Goal: Task Accomplishment & Management: Manage account settings

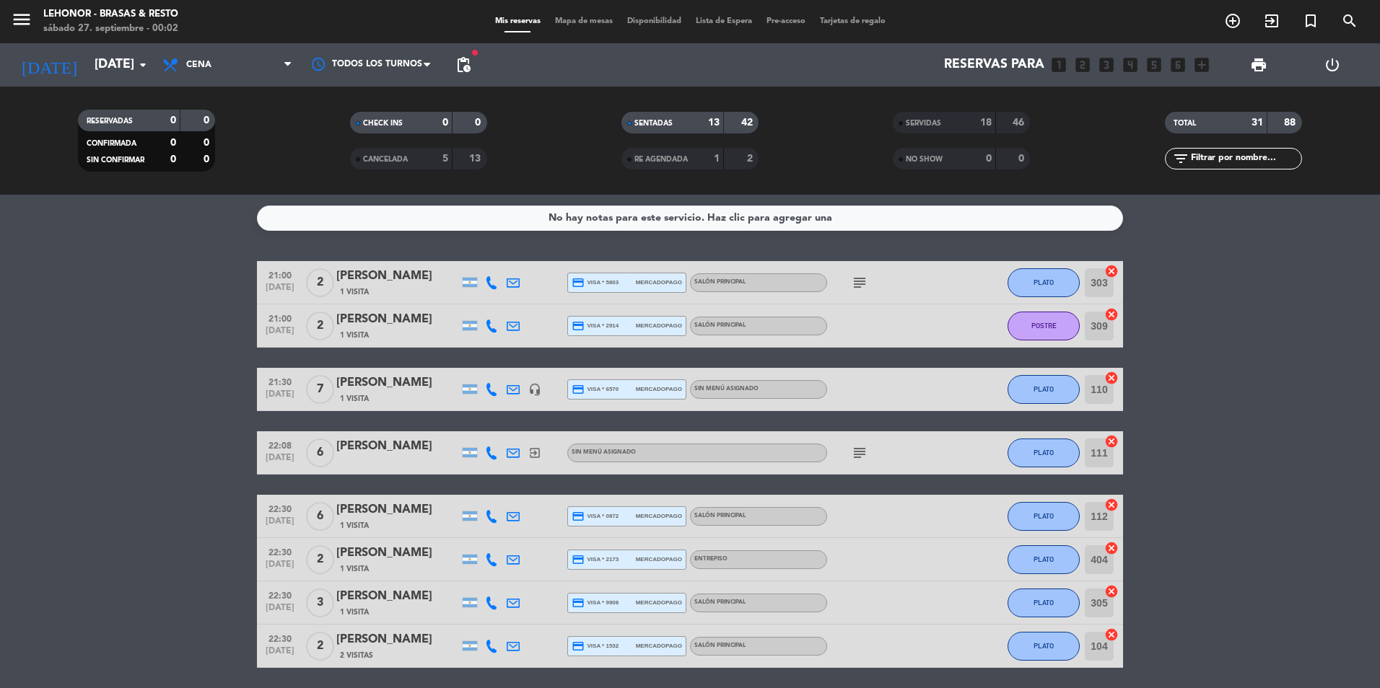
click at [566, 14] on div "menu [PERSON_NAME] - Brasas & Resto [DATE] 27. septiembre - 00:02 Mis reservas …" at bounding box center [690, 21] width 1380 height 43
click at [562, 19] on span "Mapa de mesas" at bounding box center [584, 21] width 72 height 8
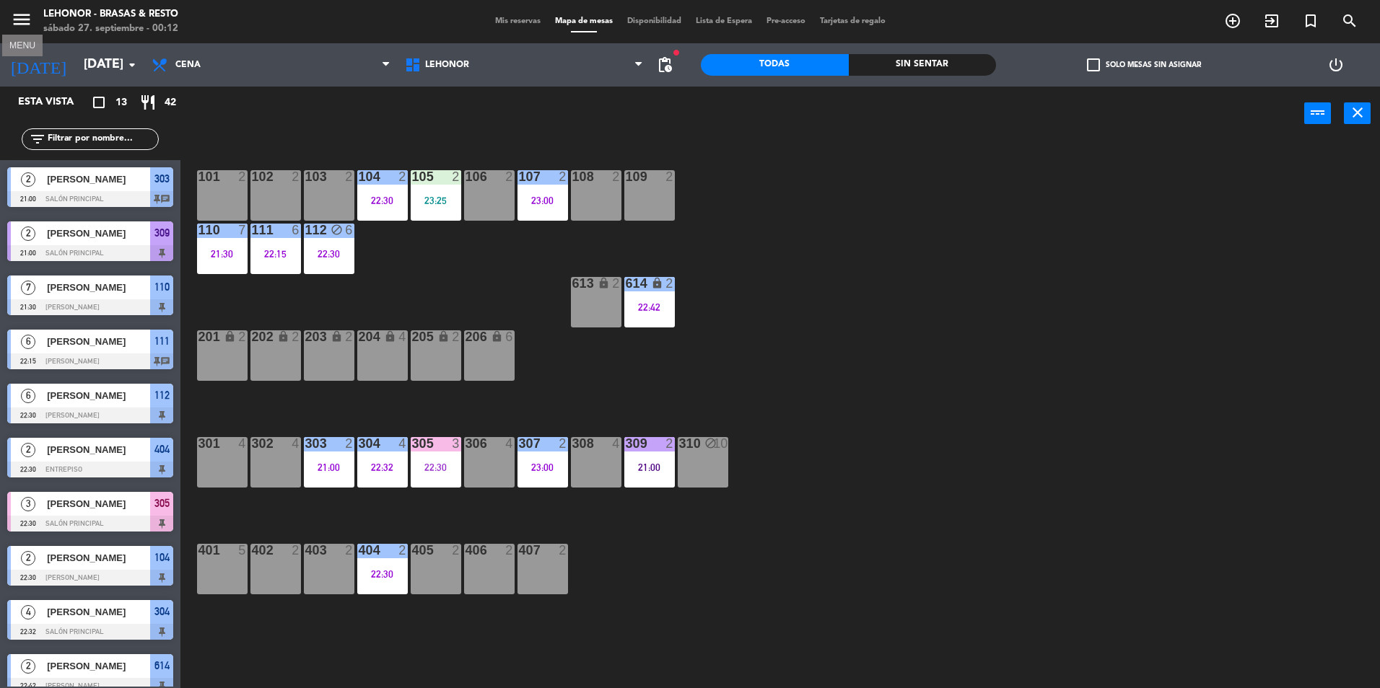
click at [16, 20] on icon "menu" at bounding box center [22, 20] width 22 height 22
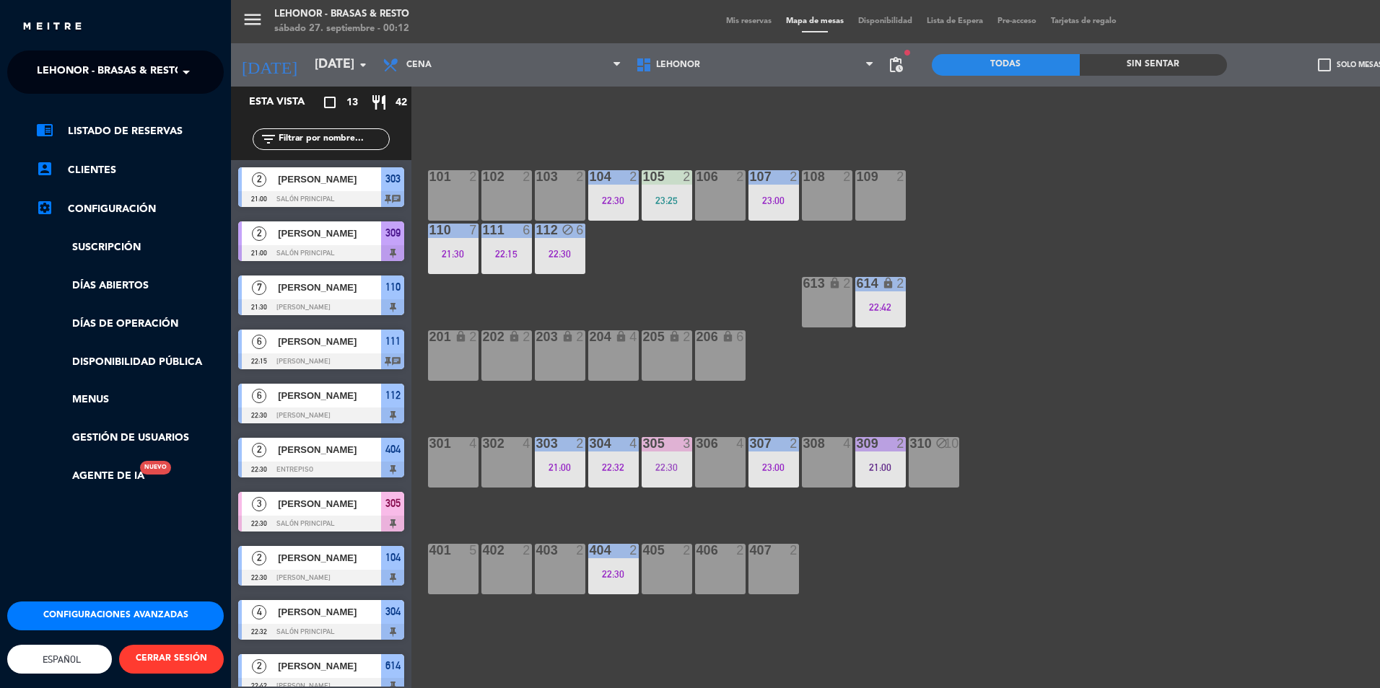
click at [85, 58] on span "Lehonor - Brasas & Resto" at bounding box center [110, 72] width 146 height 30
click at [122, 128] on span "Lehonor - Winebar" at bounding box center [69, 133] width 108 height 17
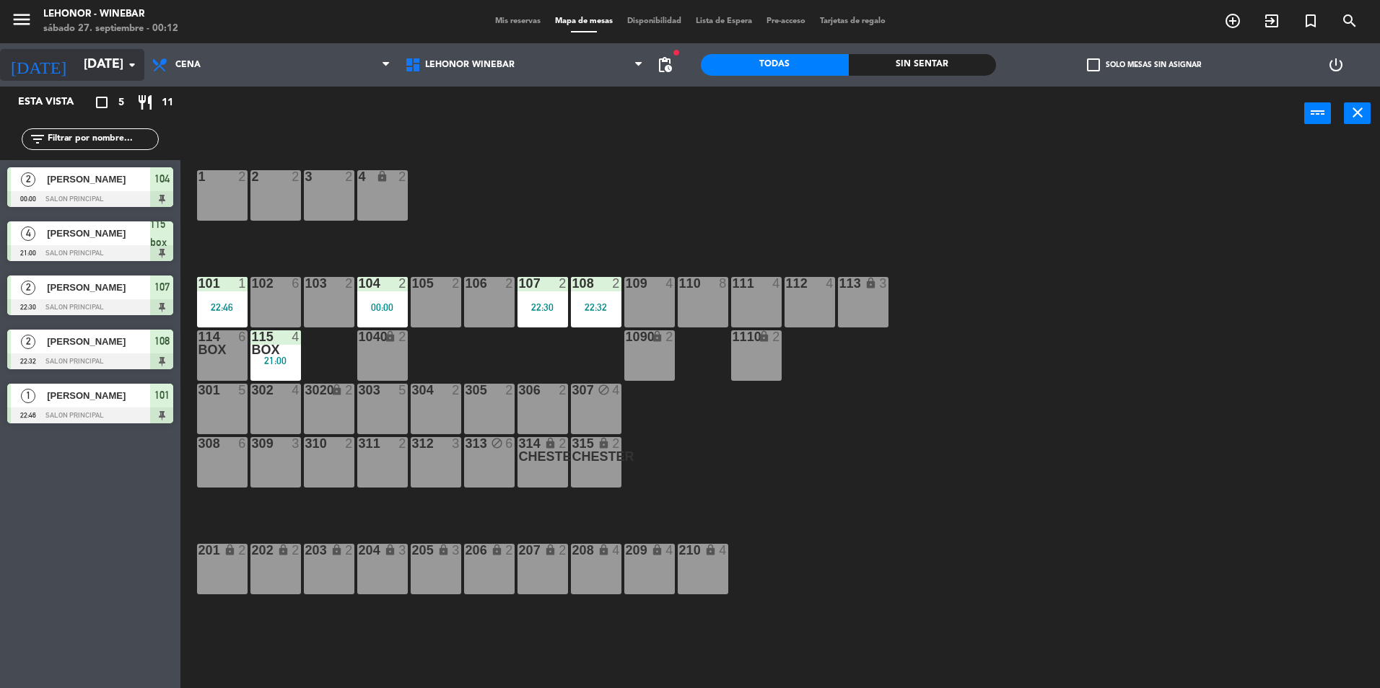
click at [117, 62] on input "[DATE]" at bounding box center [159, 65] width 167 height 29
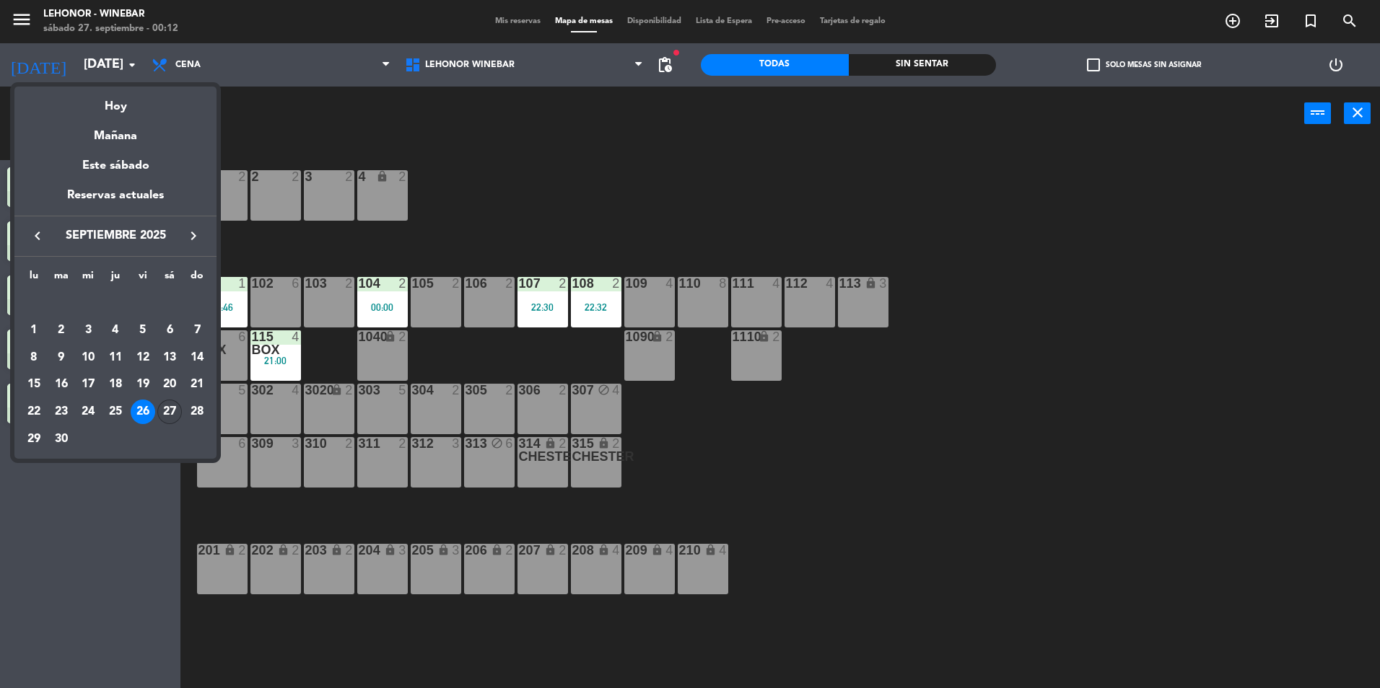
click at [163, 416] on div "27" at bounding box center [169, 412] width 25 height 25
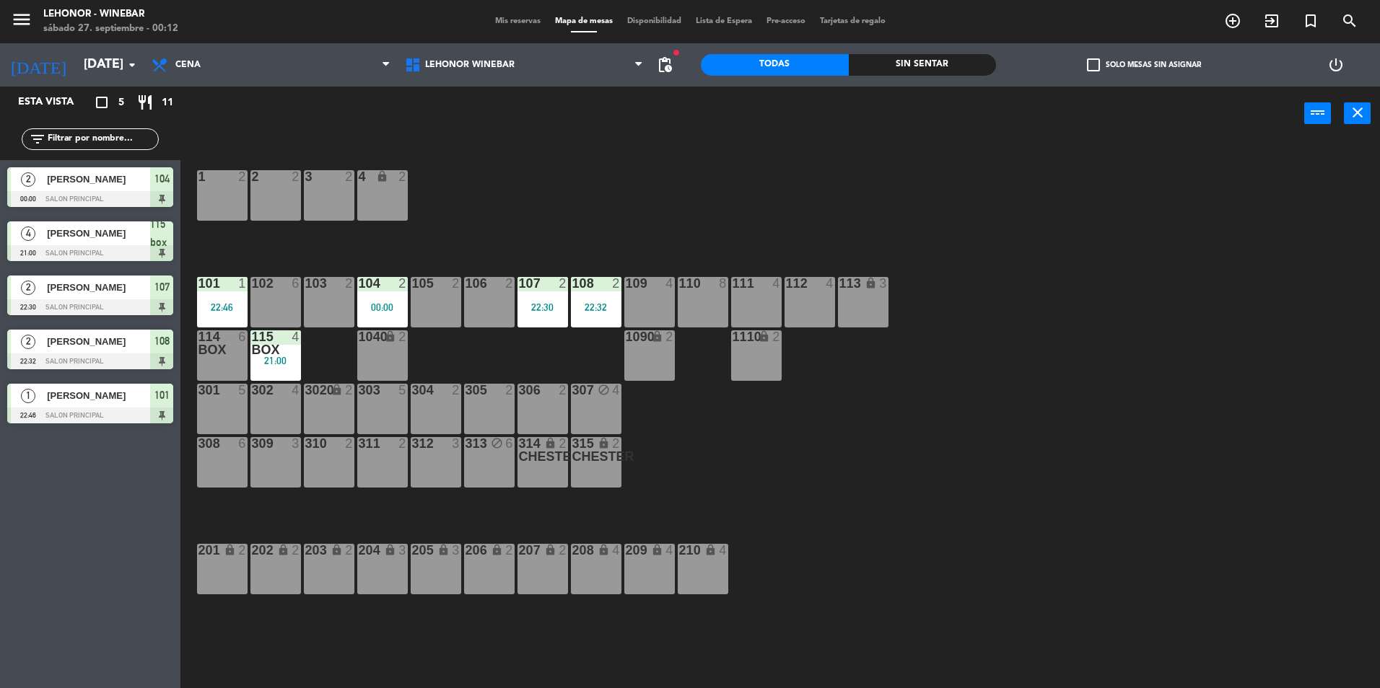
type input "[DATE]"
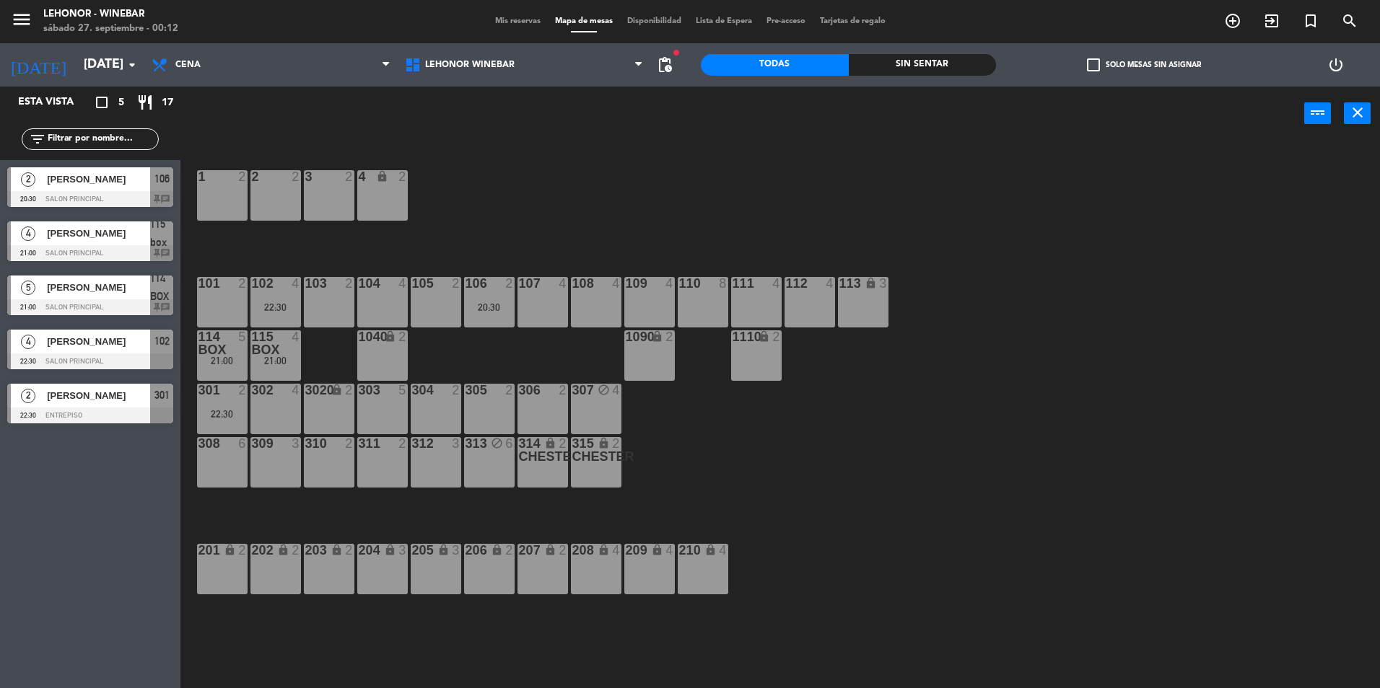
click at [95, 299] on div at bounding box center [90, 307] width 166 height 16
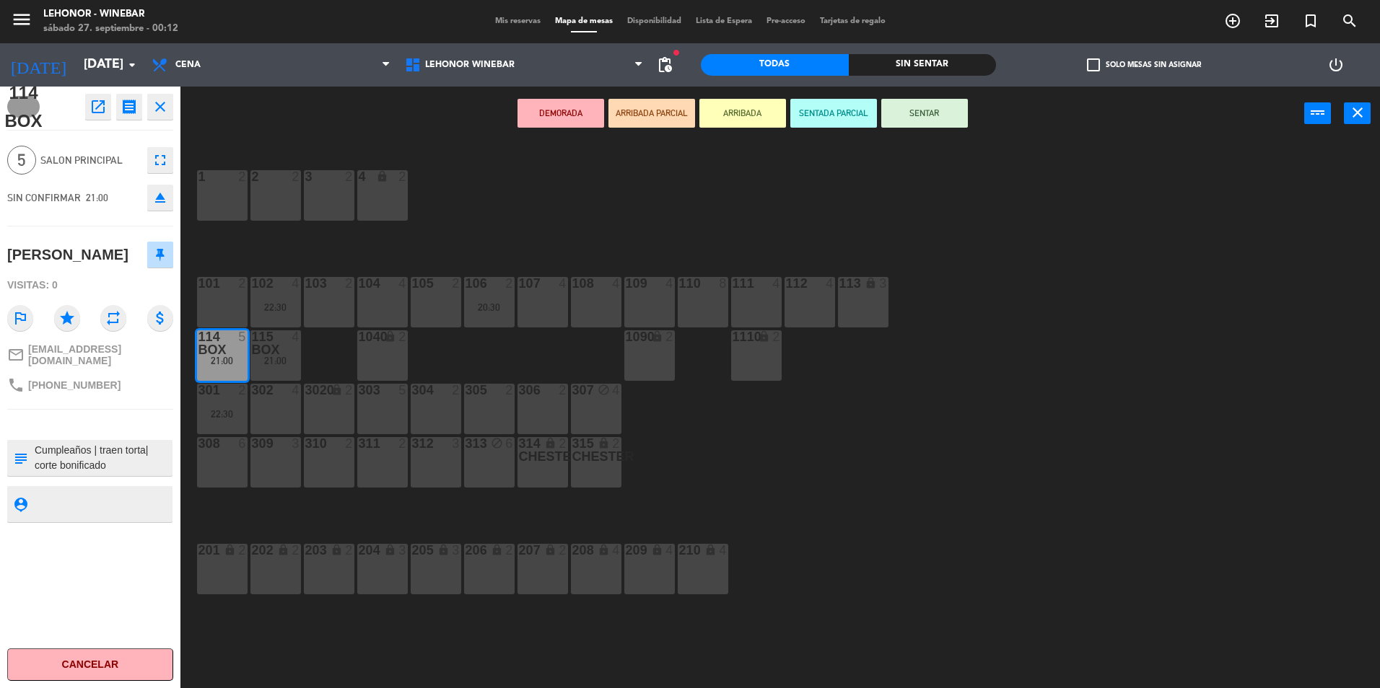
click at [158, 99] on icon "close" at bounding box center [160, 106] width 17 height 17
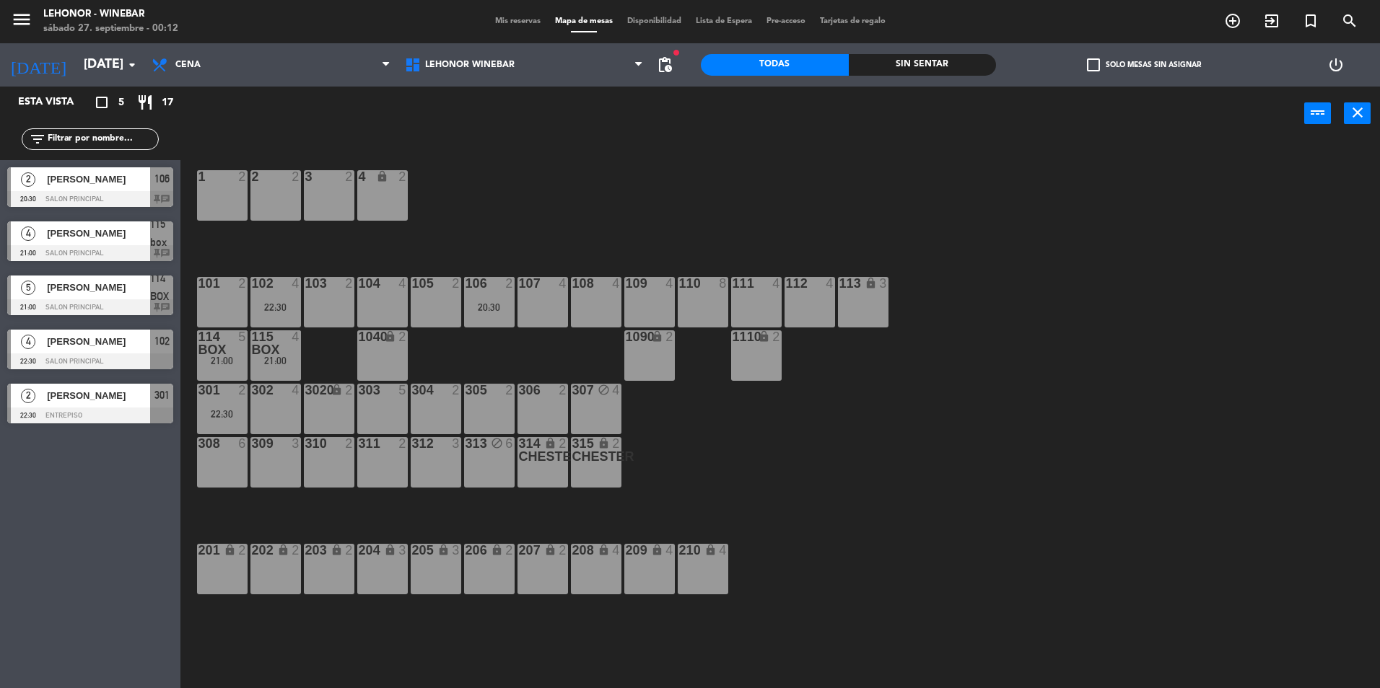
click at [97, 403] on span "[PERSON_NAME]" at bounding box center [98, 395] width 103 height 15
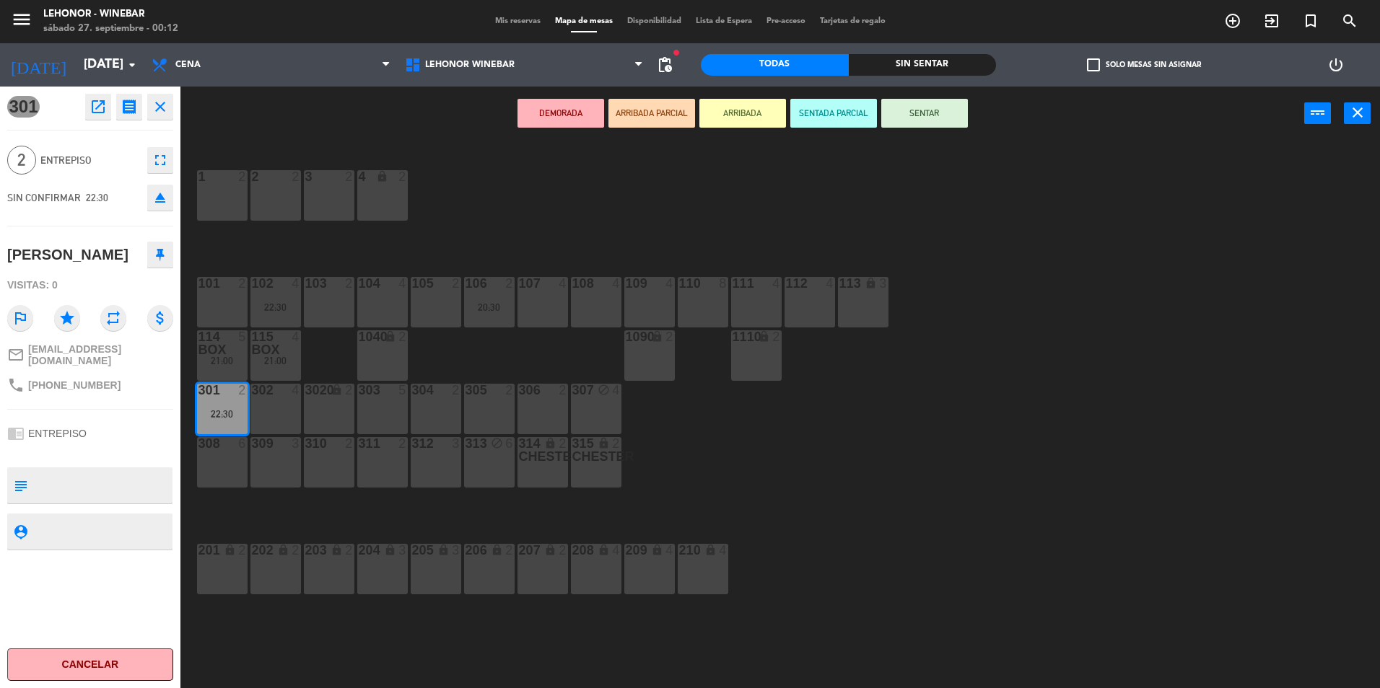
click at [442, 220] on div "1 2 2 2 3 2 4 lock 2 102 4 22:30 104 4 106 2 20:30 107 4 109 4 111 4 113 lock 3…" at bounding box center [786, 418] width 1185 height 548
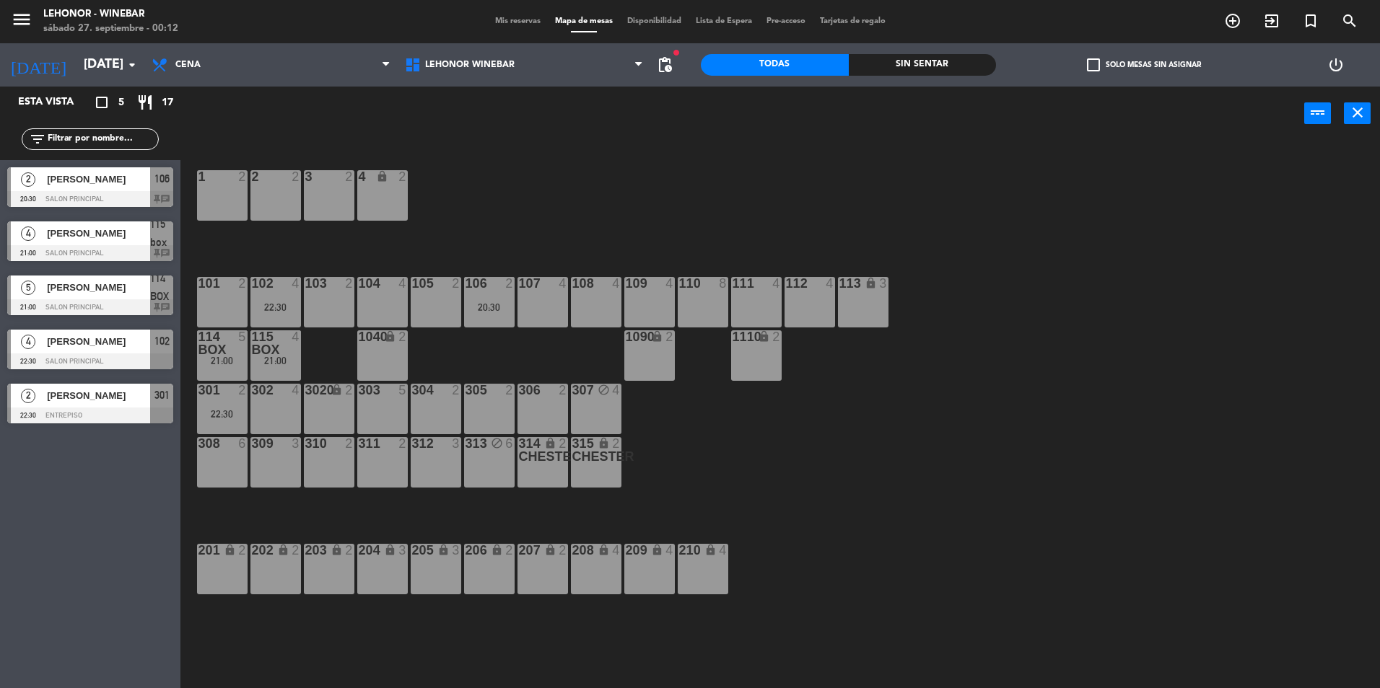
click at [266, 289] on div at bounding box center [275, 283] width 24 height 13
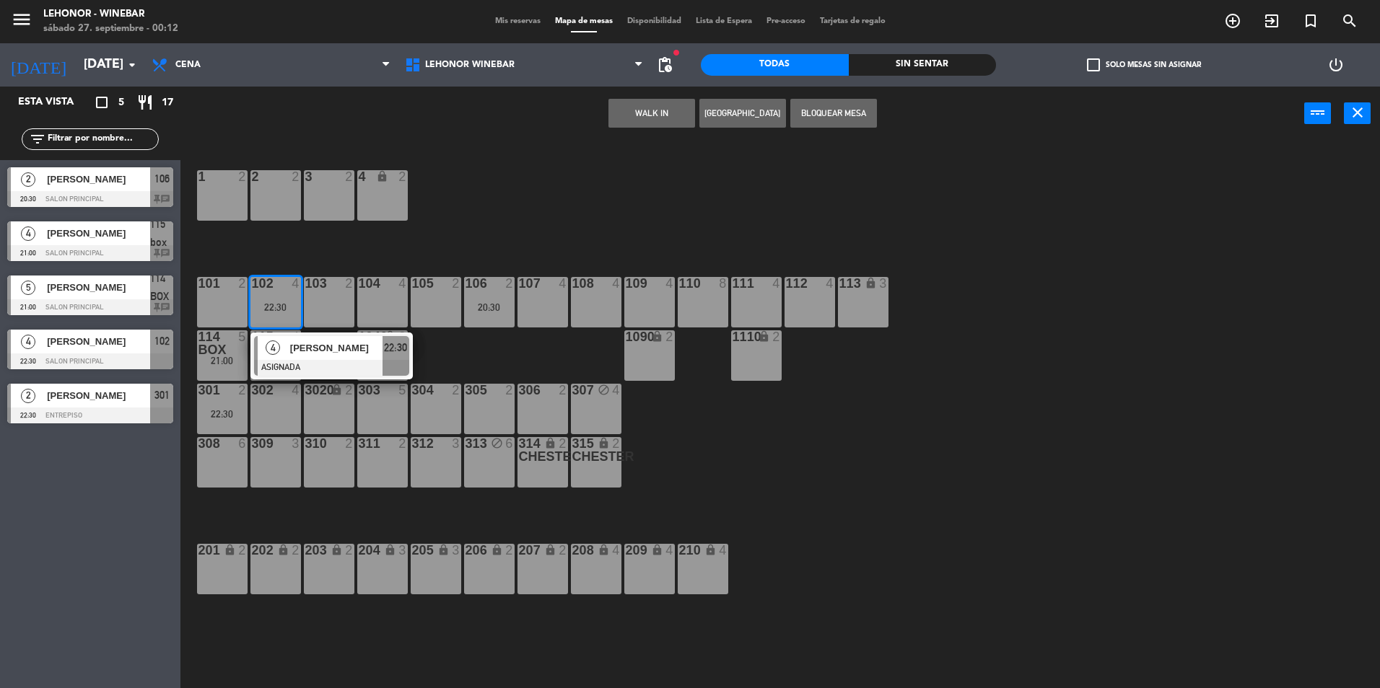
click at [543, 201] on div "1 2 2 2 3 2 4 lock 2 102 4 22:30 4 [PERSON_NAME] ASIGNADA 22:30 104 4 106 2 20:…" at bounding box center [786, 418] width 1185 height 548
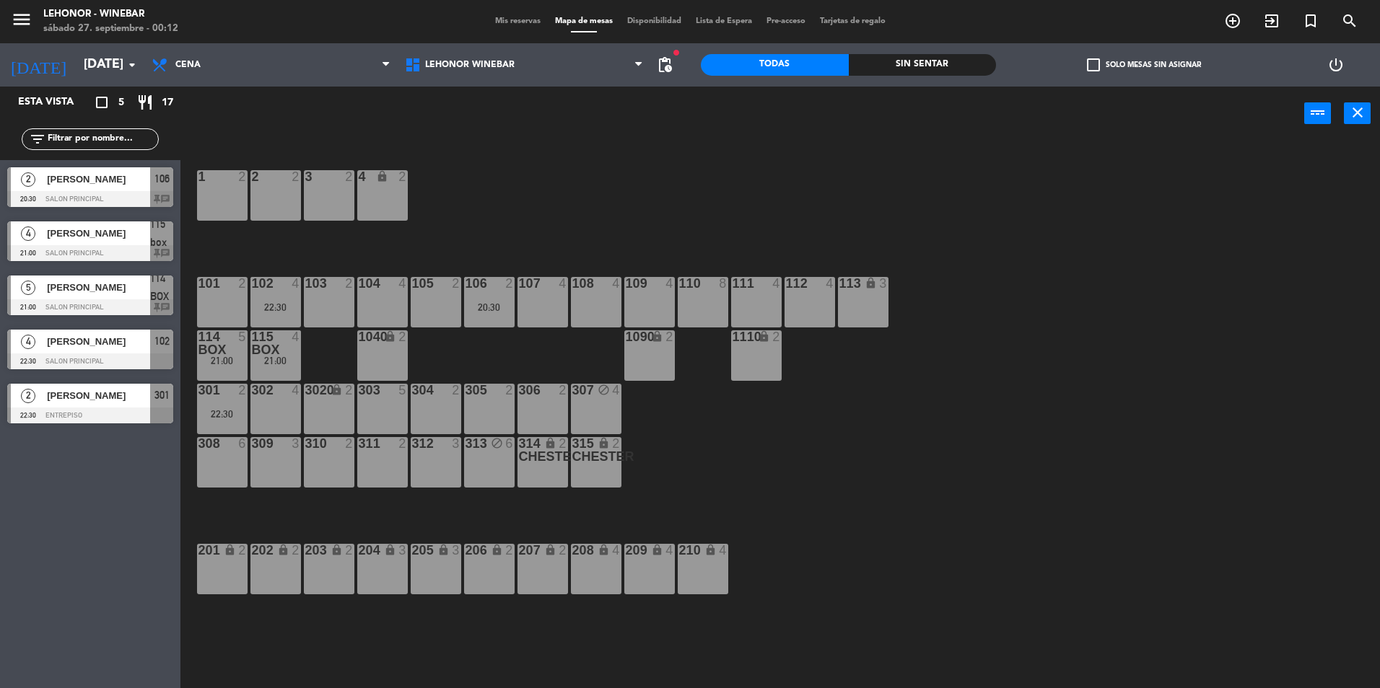
click at [286, 346] on div at bounding box center [275, 343] width 24 height 26
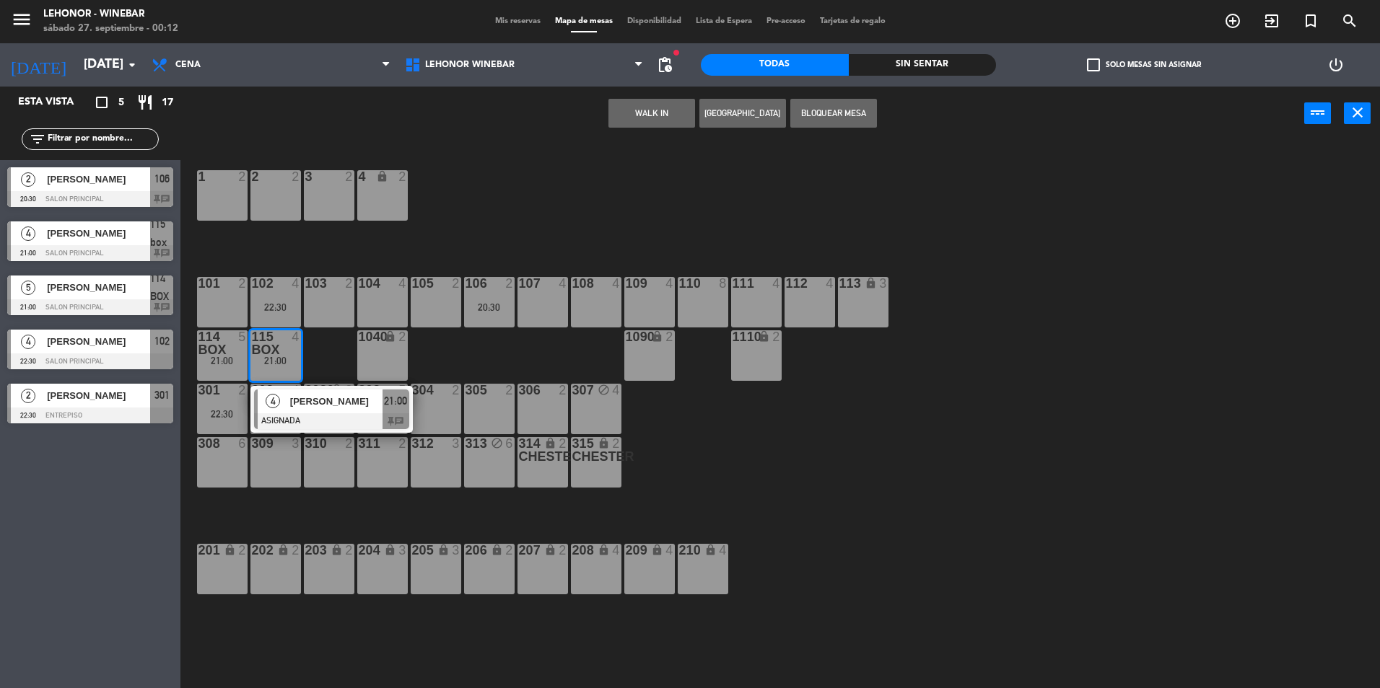
click at [473, 183] on div "1 2 2 2 3 2 4 lock 2 102 4 22:30 104 4 106 2 20:30 107 4 109 4 111 4 113 lock 3…" at bounding box center [786, 418] width 1185 height 548
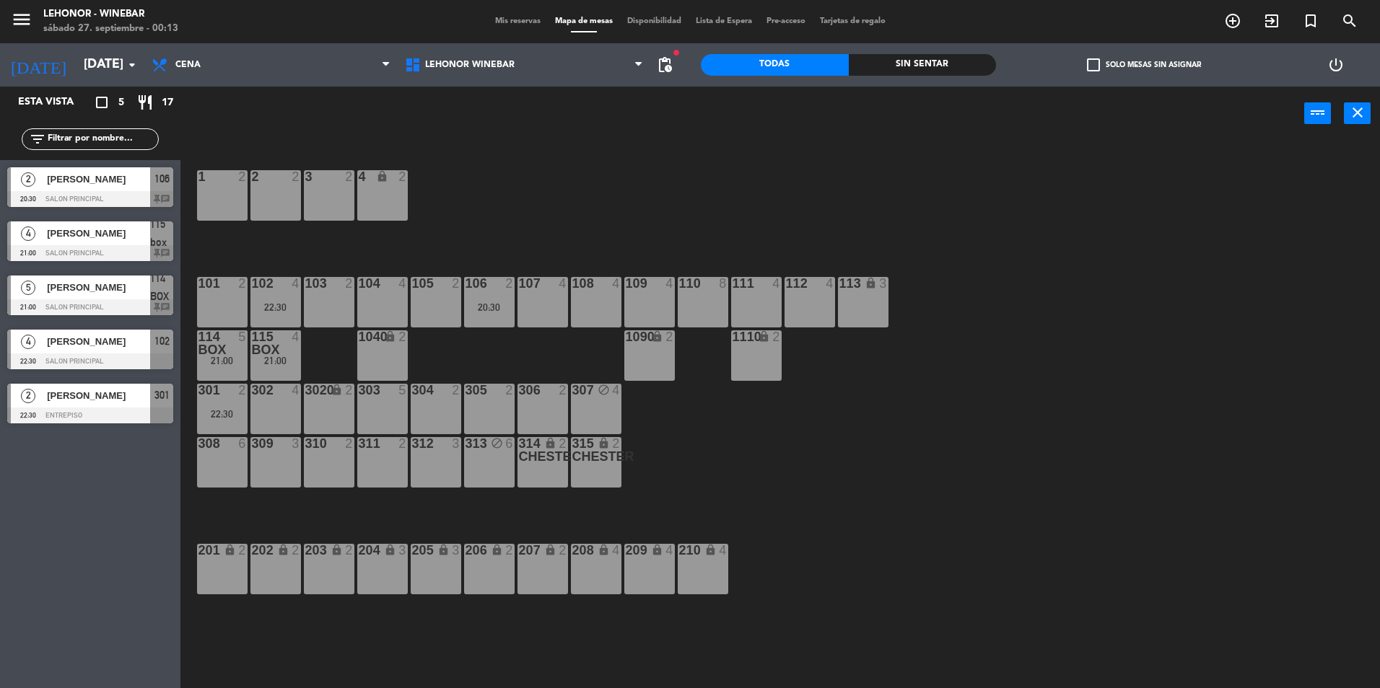
click at [221, 359] on div "21:00" at bounding box center [222, 361] width 51 height 10
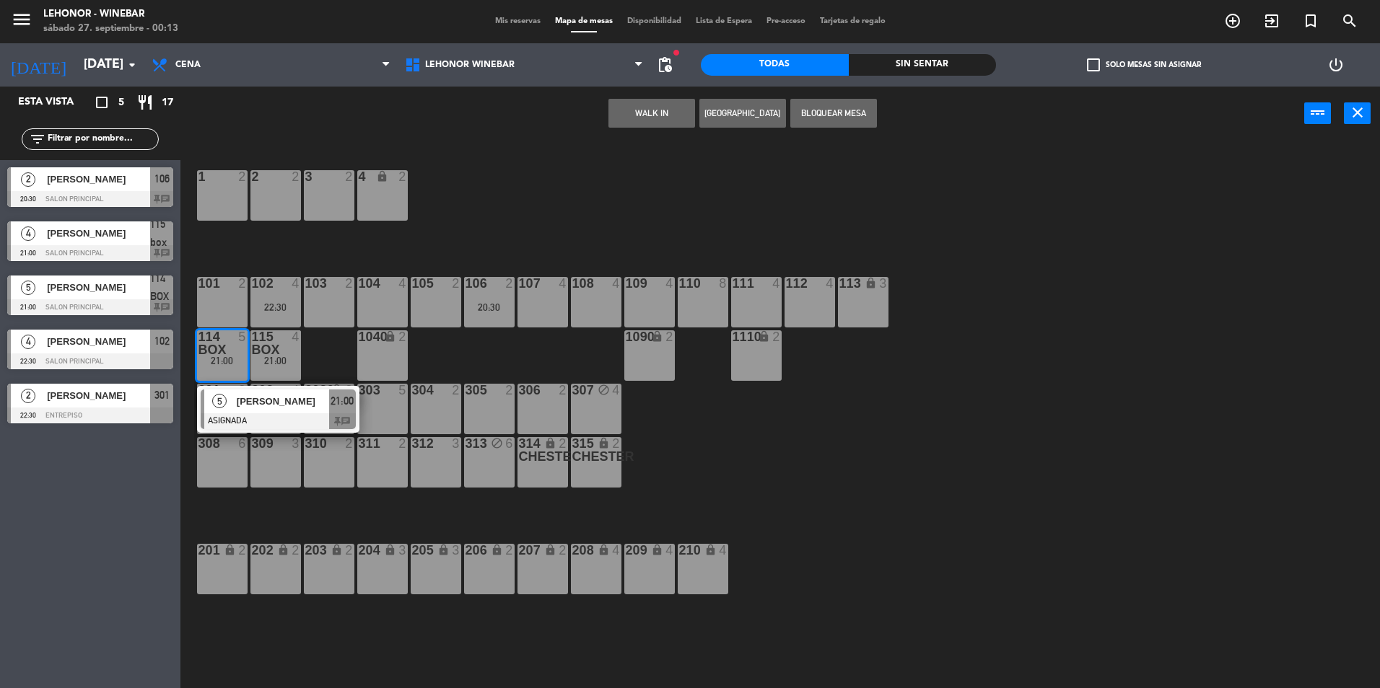
click at [418, 186] on div "1 2 2 2 3 2 4 lock 2 102 4 22:30 104 4 106 2 20:30 107 4 109 4 111 4 113 lock 3…" at bounding box center [786, 418] width 1185 height 548
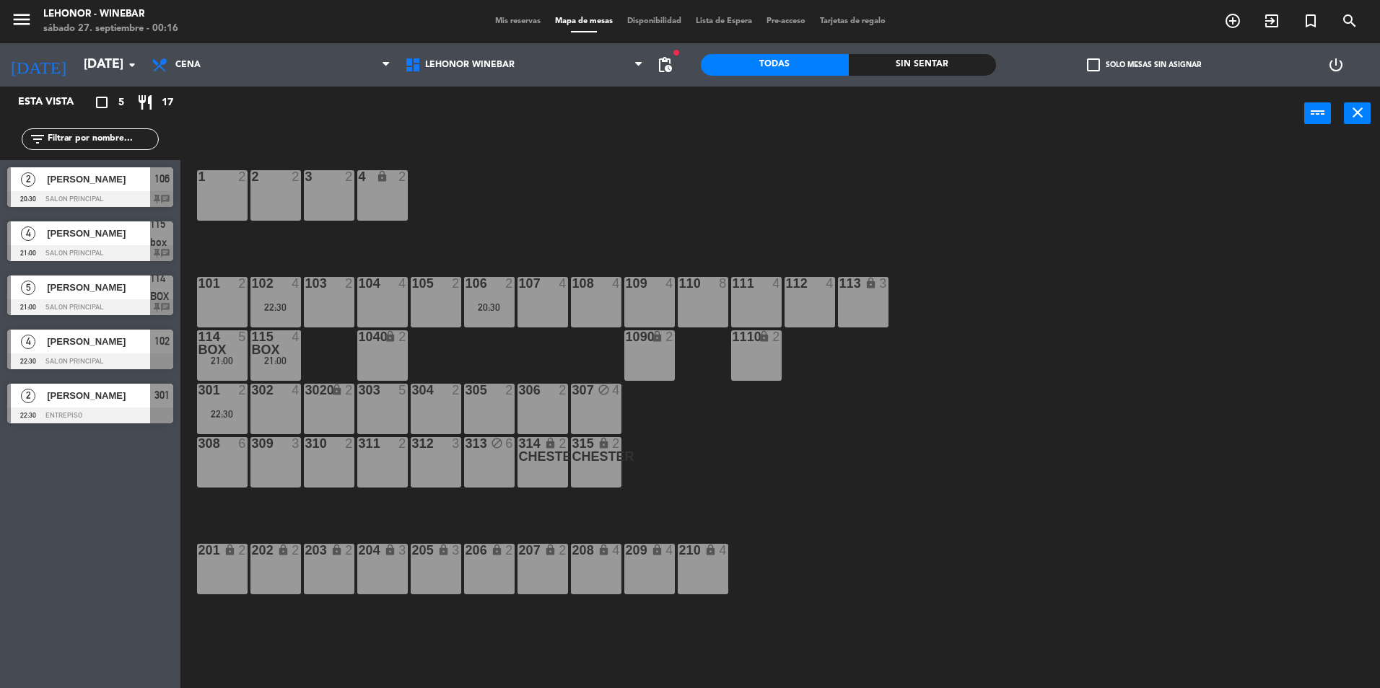
click at [118, 176] on span "[PERSON_NAME]" at bounding box center [98, 179] width 103 height 15
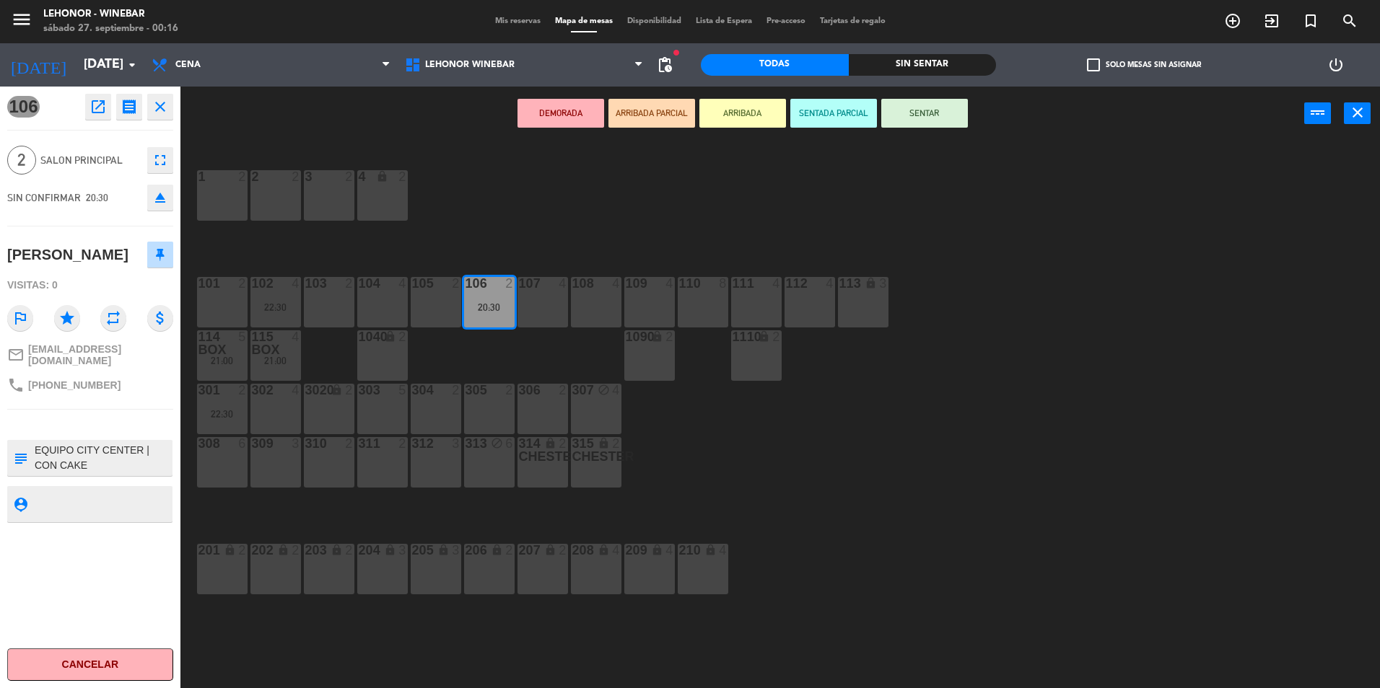
click at [154, 112] on icon "close" at bounding box center [160, 106] width 17 height 17
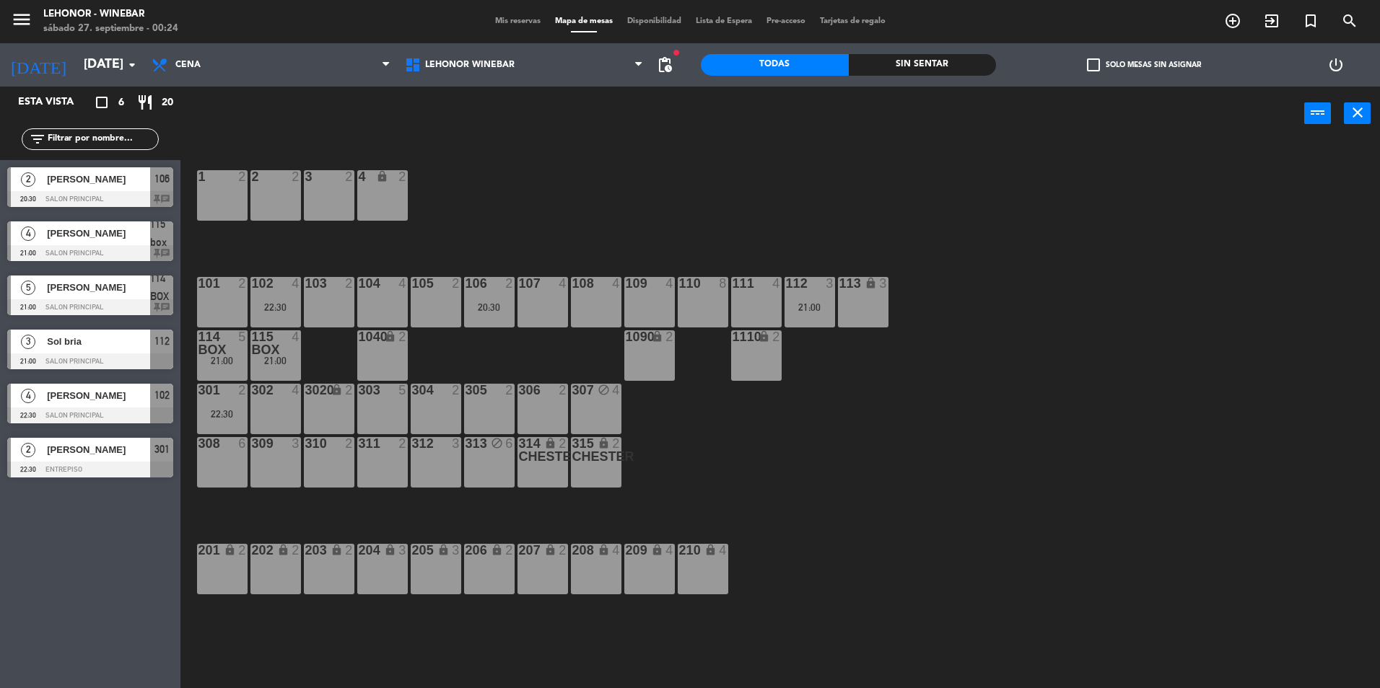
click at [509, 24] on span "Mis reservas" at bounding box center [518, 21] width 60 height 8
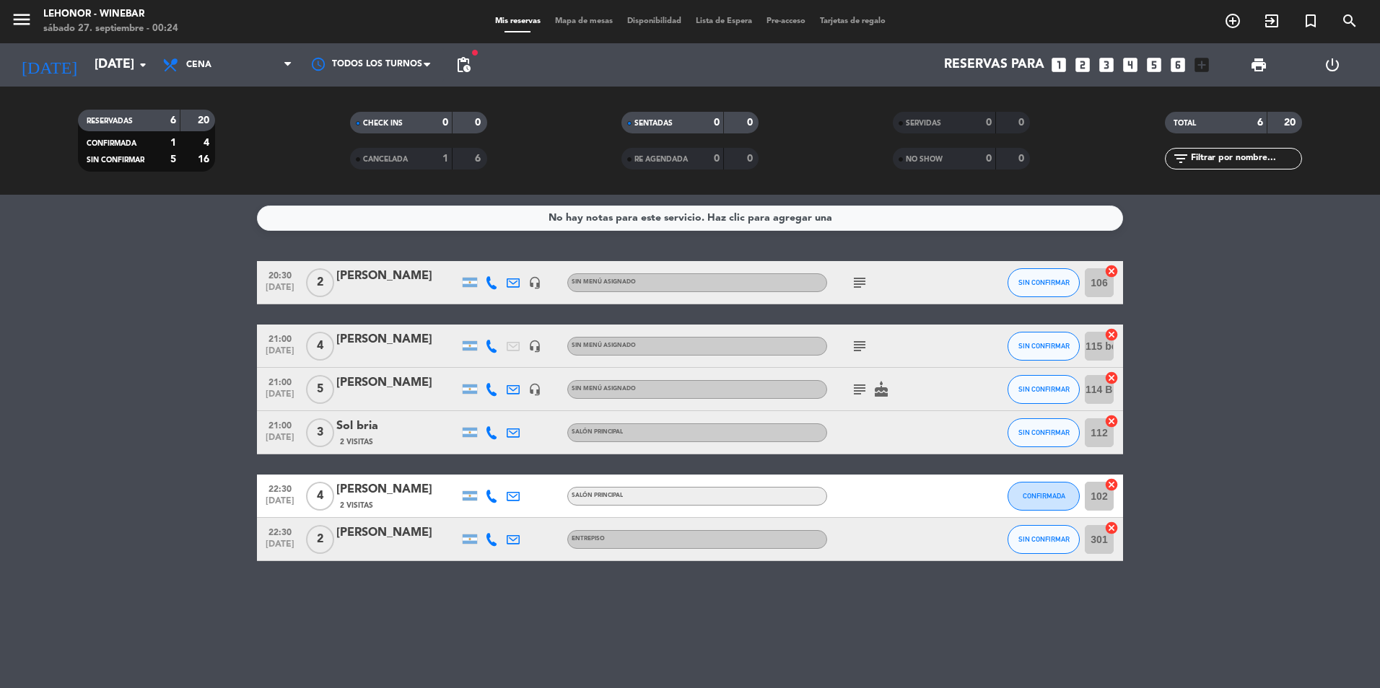
click at [859, 350] on icon "subject" at bounding box center [859, 346] width 17 height 17
click at [854, 283] on icon "subject" at bounding box center [859, 282] width 17 height 17
click at [856, 398] on div "subject cake" at bounding box center [892, 389] width 130 height 43
click at [864, 390] on icon "subject" at bounding box center [859, 389] width 17 height 17
click at [1280, 368] on bookings-row "20:30 [DATE] 2 [PERSON_NAME] headset_mic Sin menú asignado subject SIN CONFIRMA…" at bounding box center [690, 411] width 1380 height 300
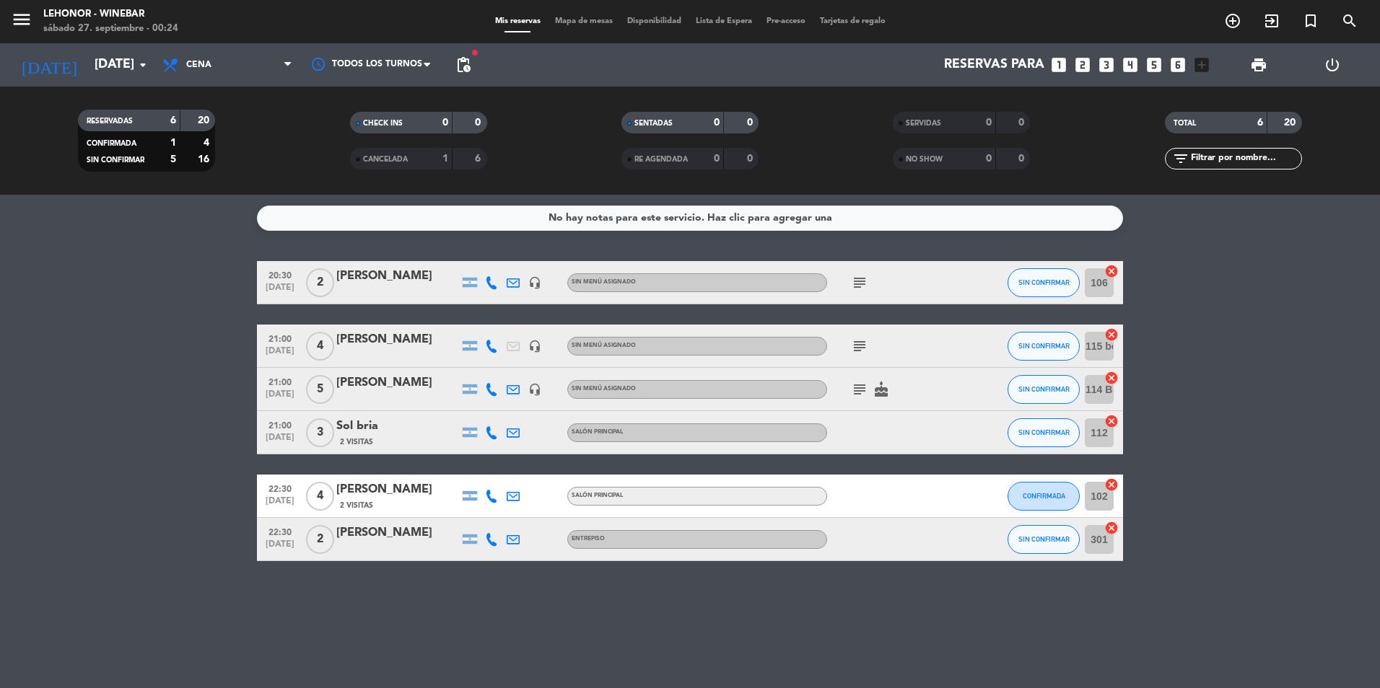
click at [856, 341] on icon "subject" at bounding box center [859, 346] width 17 height 17
click at [898, 286] on div "subject" at bounding box center [892, 282] width 130 height 43
click at [864, 284] on icon "subject" at bounding box center [859, 282] width 17 height 17
click at [1344, 384] on bookings-row "20:30 [DATE] 2 [PERSON_NAME] headset_mic Sin menú asignado subject EQUIPO CITY …" at bounding box center [690, 411] width 1380 height 300
click at [575, 6] on div "menu [PERSON_NAME] - Winebar [DATE] 27. septiembre - 00:26 Mis reservas Mapa de…" at bounding box center [690, 21] width 1380 height 43
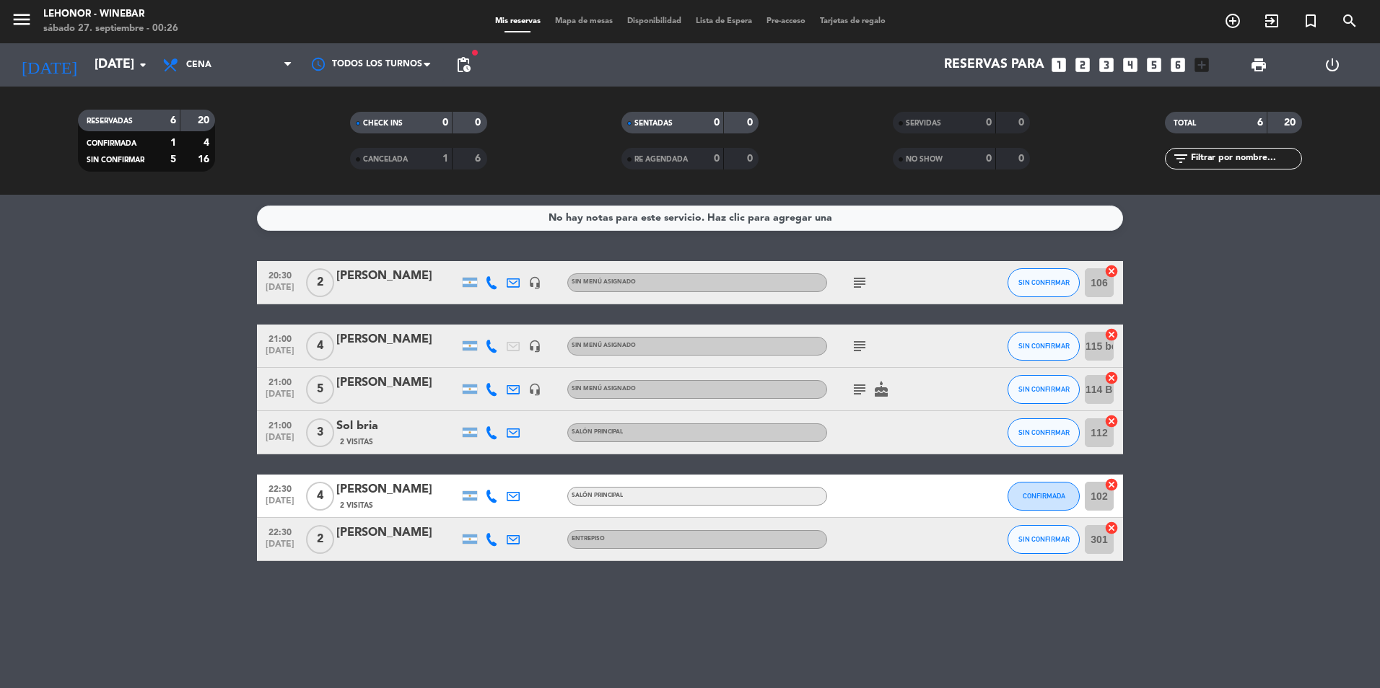
click at [570, 23] on span "Mapa de mesas" at bounding box center [584, 21] width 72 height 8
